Goal: Information Seeking & Learning: Learn about a topic

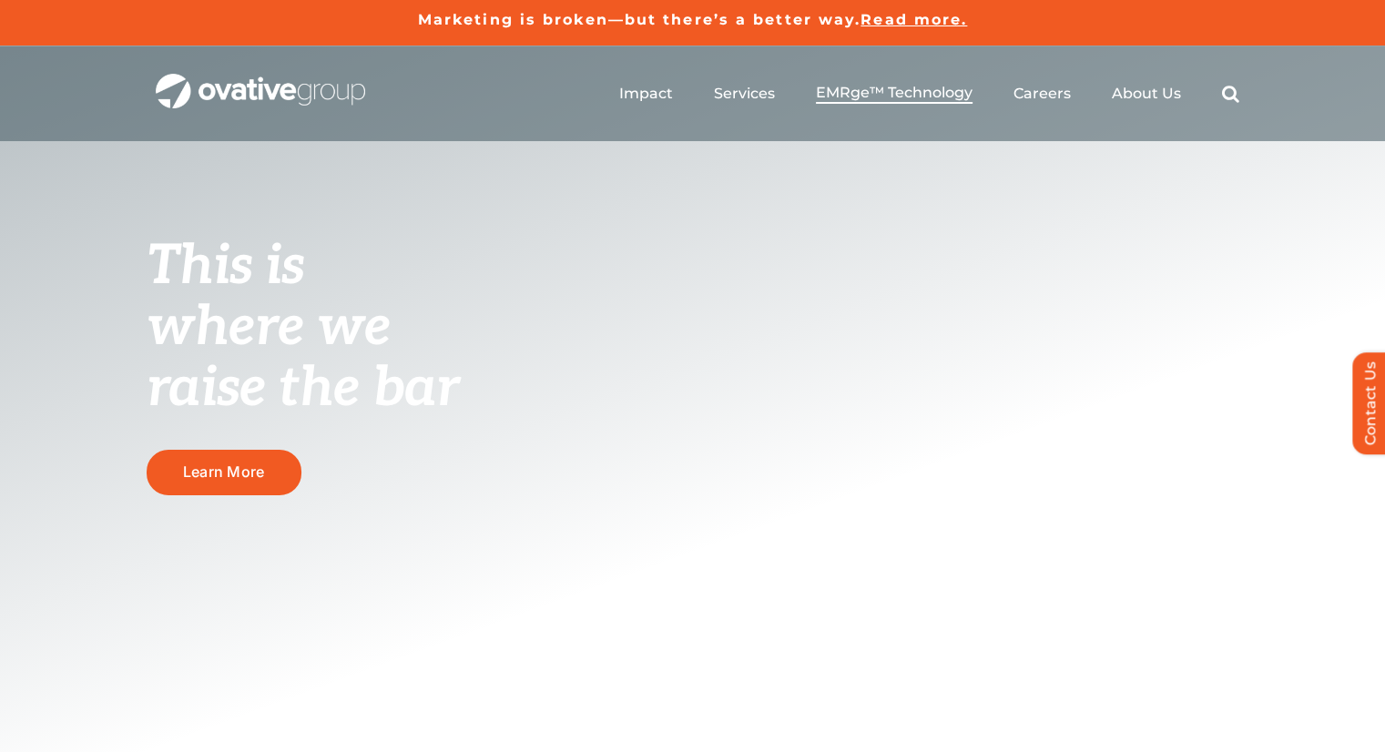
click at [885, 95] on span "EMRge™ Technology" at bounding box center [894, 93] width 157 height 18
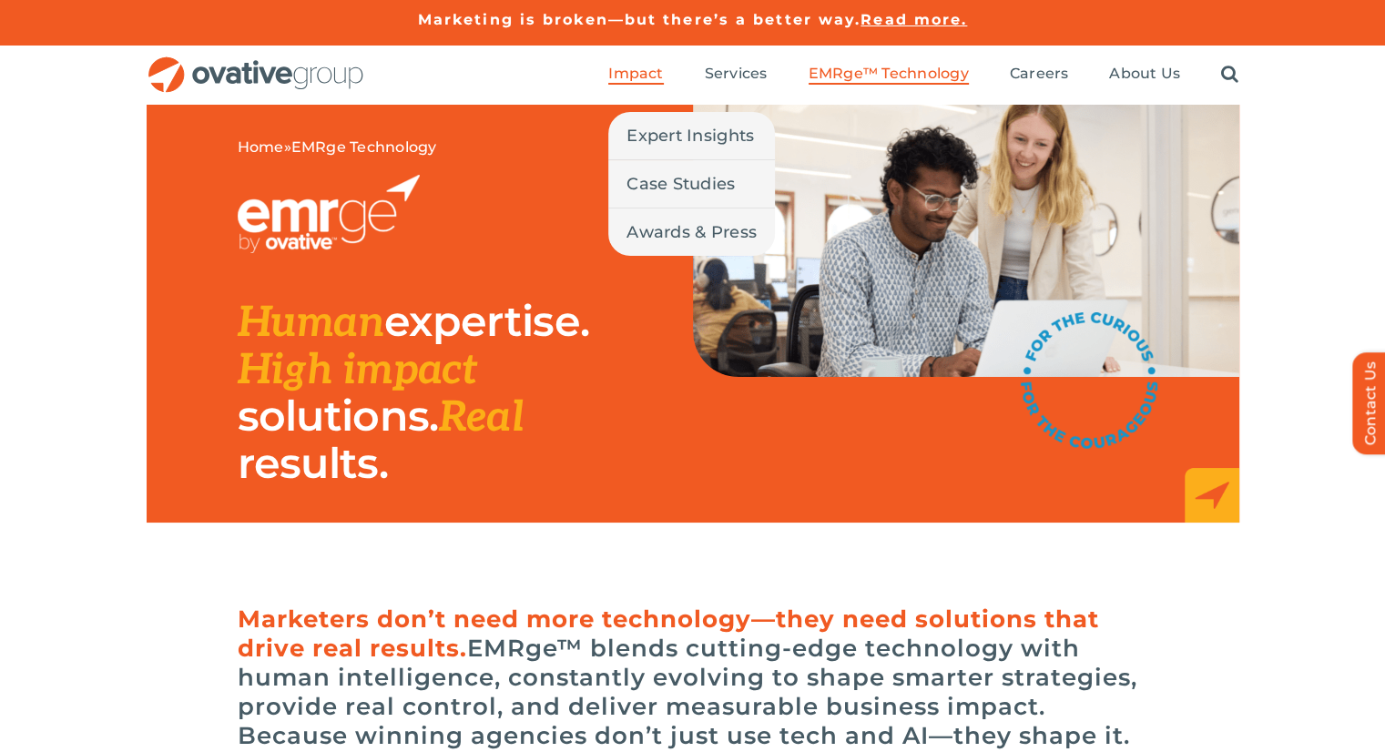
click at [643, 74] on span "Impact" at bounding box center [635, 74] width 55 height 18
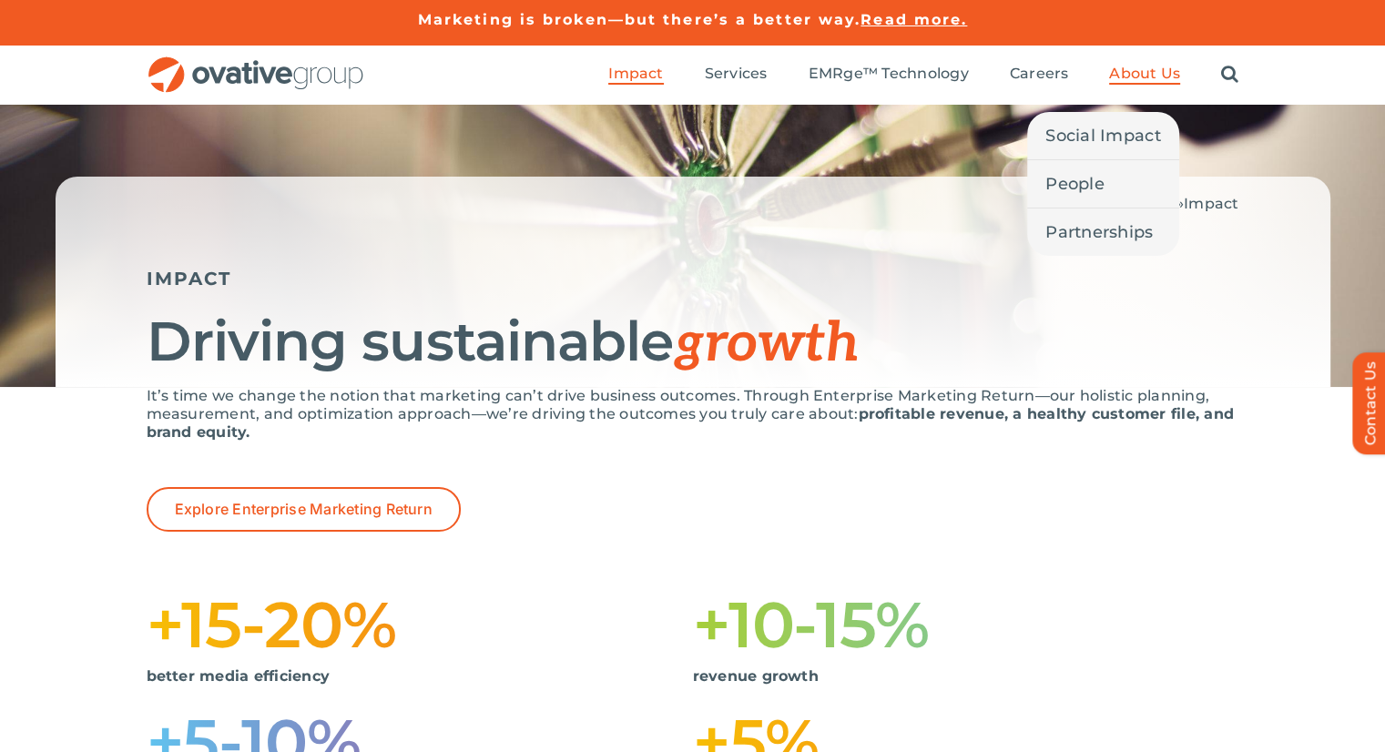
click at [1145, 72] on span "About Us" at bounding box center [1144, 74] width 71 height 18
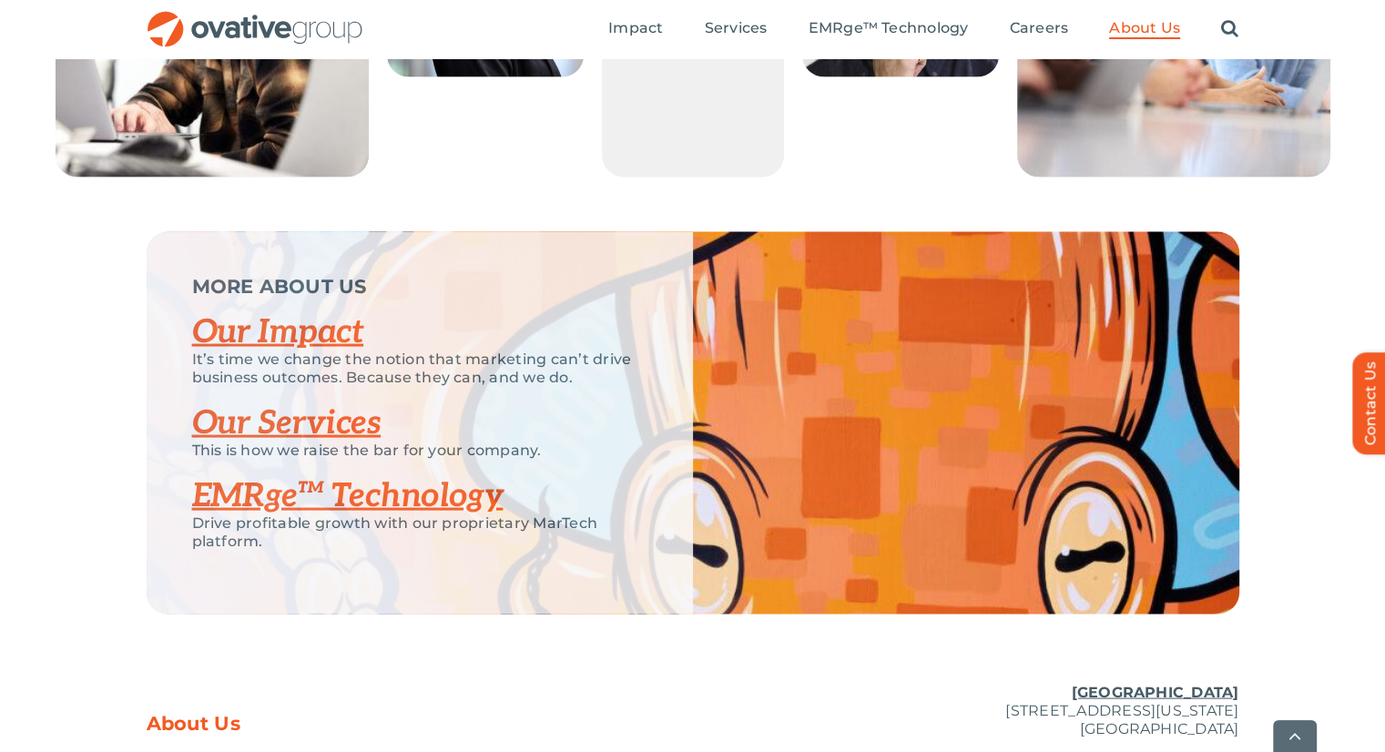
scroll to position [3643, 0]
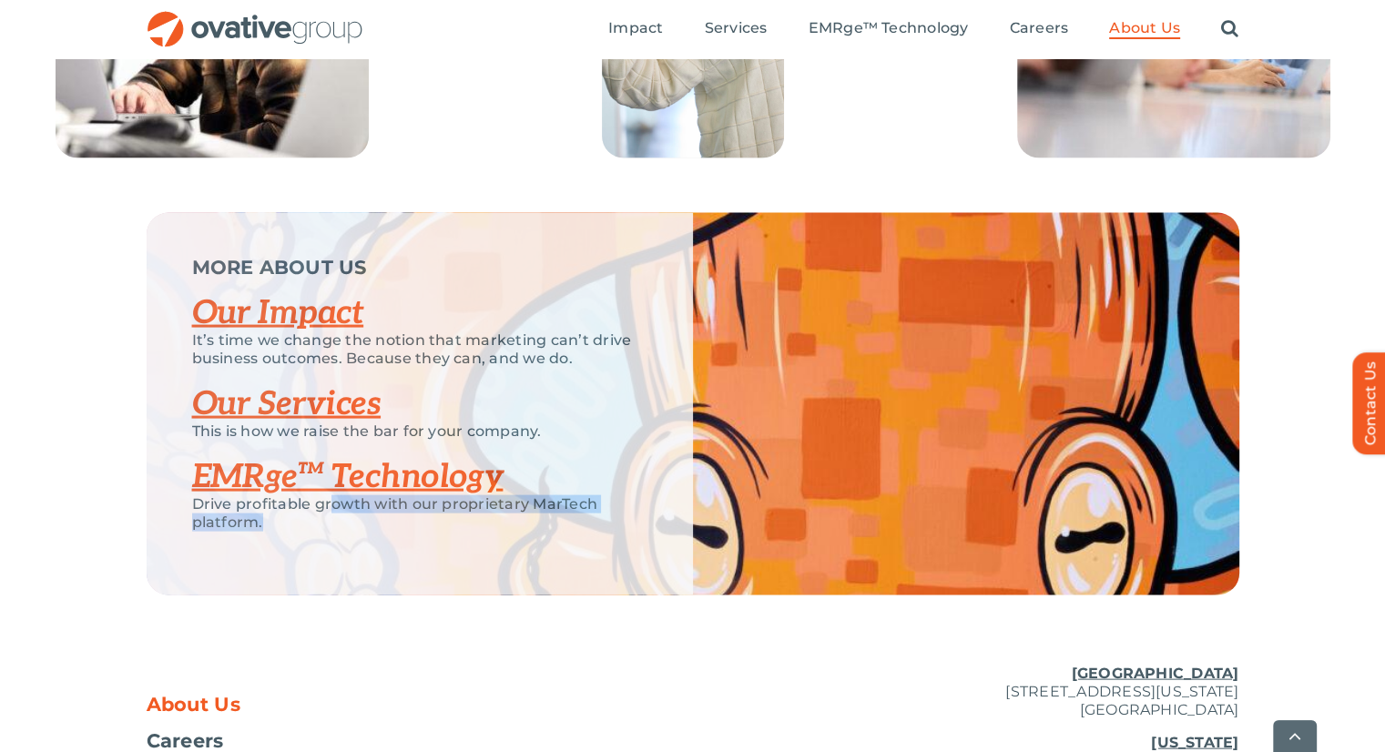
drag, startPoint x: 329, startPoint y: 566, endPoint x: 324, endPoint y: 583, distance: 17.9
click at [324, 532] on p "Drive profitable growth with our proprietary MarTech platform." at bounding box center [419, 513] width 455 height 36
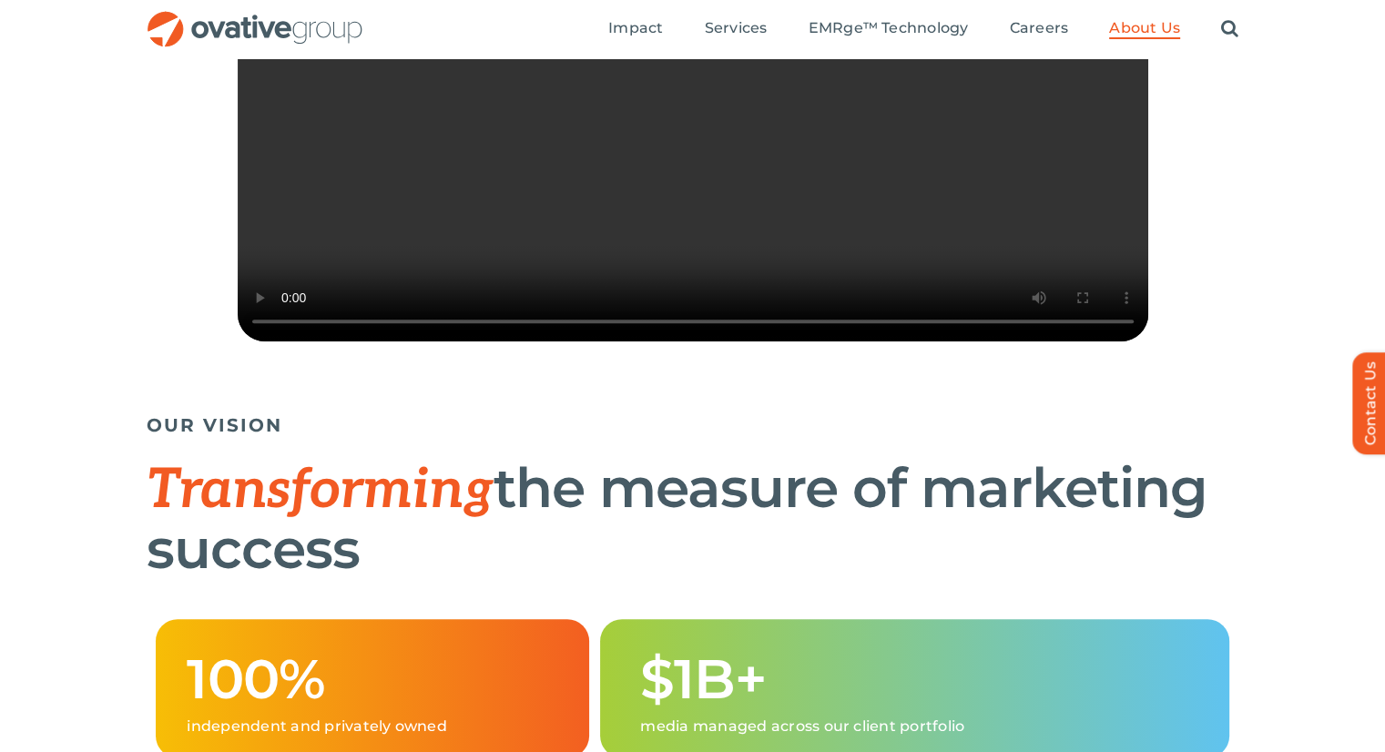
scroll to position [638, 0]
